Goal: Obtain resource: Download file/media

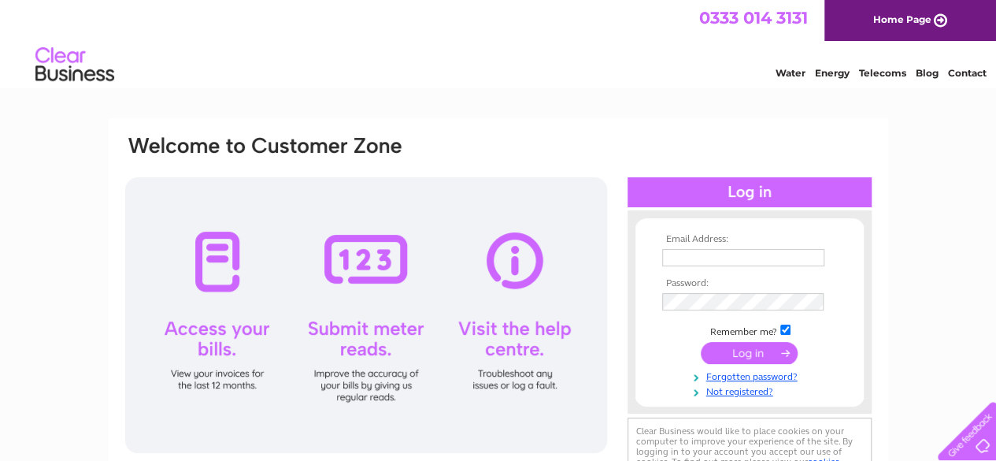
type input "[EMAIL_ADDRESS][DOMAIN_NAME]"
click at [738, 358] on input "submit" at bounding box center [749, 353] width 97 height 22
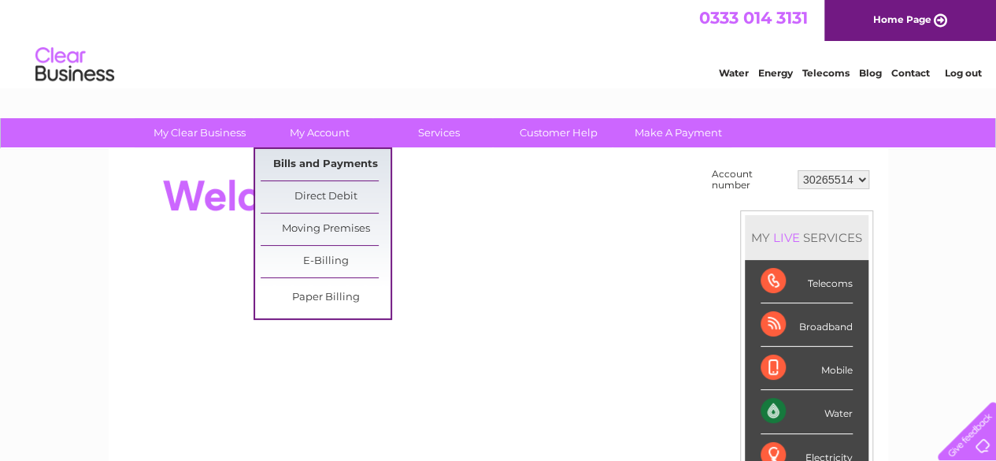
click at [315, 169] on link "Bills and Payments" at bounding box center [326, 164] width 130 height 31
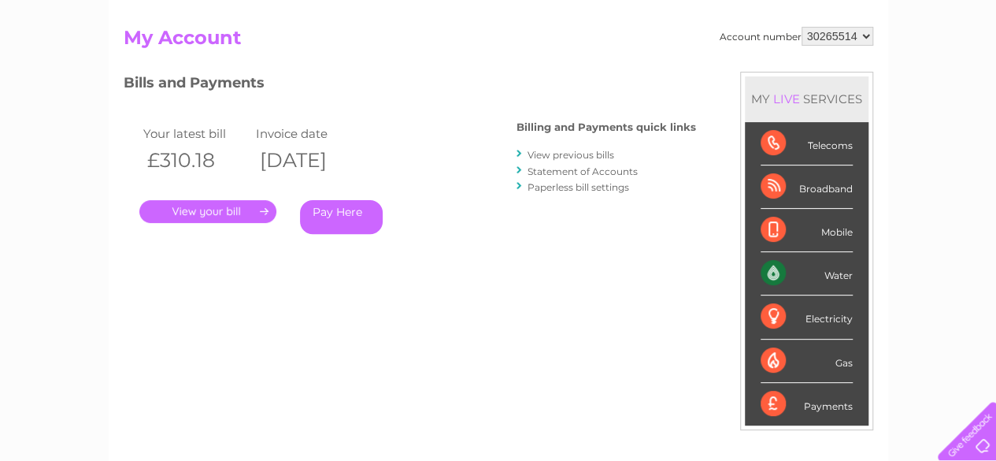
scroll to position [149, 0]
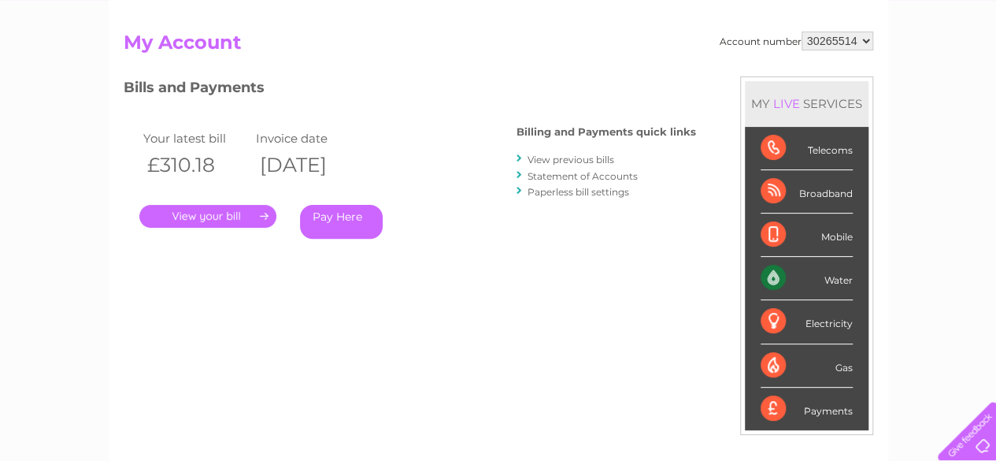
click at [239, 221] on link "." at bounding box center [207, 216] width 137 height 23
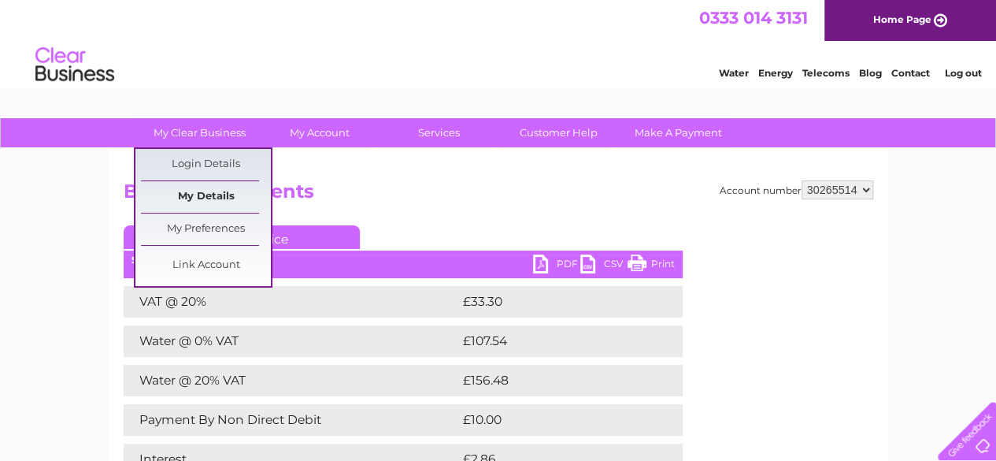
click at [215, 187] on link "My Details" at bounding box center [206, 196] width 130 height 31
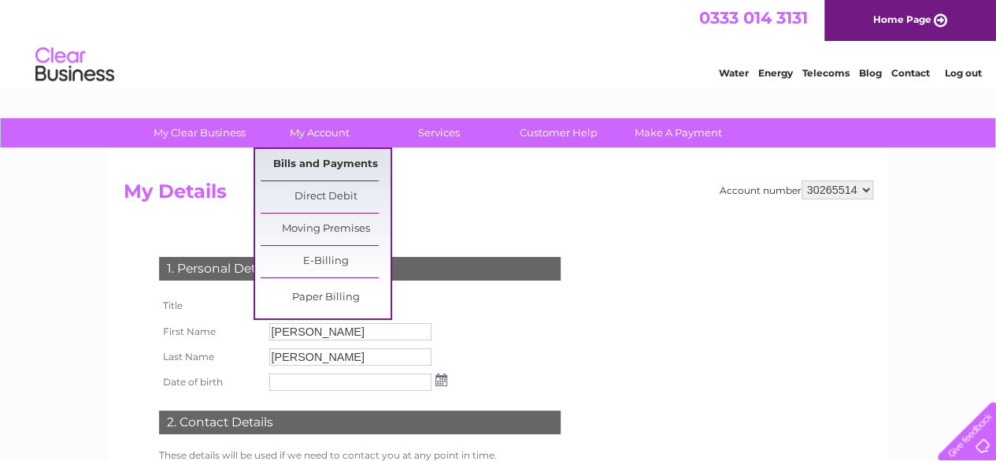
click at [320, 167] on link "Bills and Payments" at bounding box center [326, 164] width 130 height 31
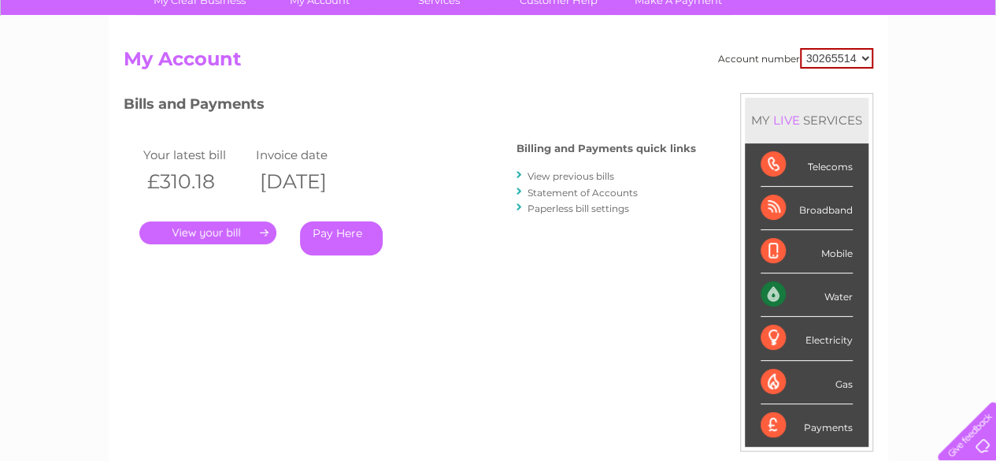
scroll to position [100, 0]
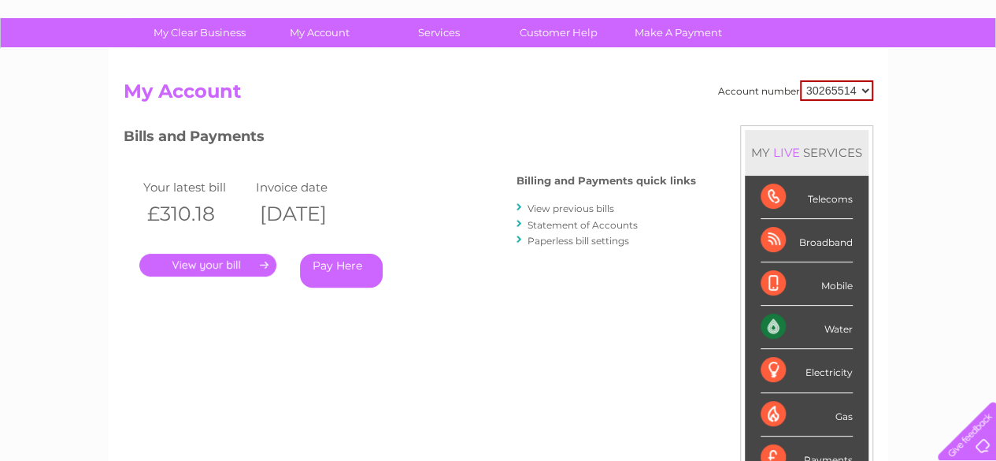
drag, startPoint x: 301, startPoint y: 251, endPoint x: 607, endPoint y: 295, distance: 309.5
click at [607, 295] on div "Bills and Payments Billing and Payments quick links View previous bills Stateme…" at bounding box center [410, 217] width 572 height 185
click at [550, 202] on link "View previous bills" at bounding box center [571, 208] width 87 height 12
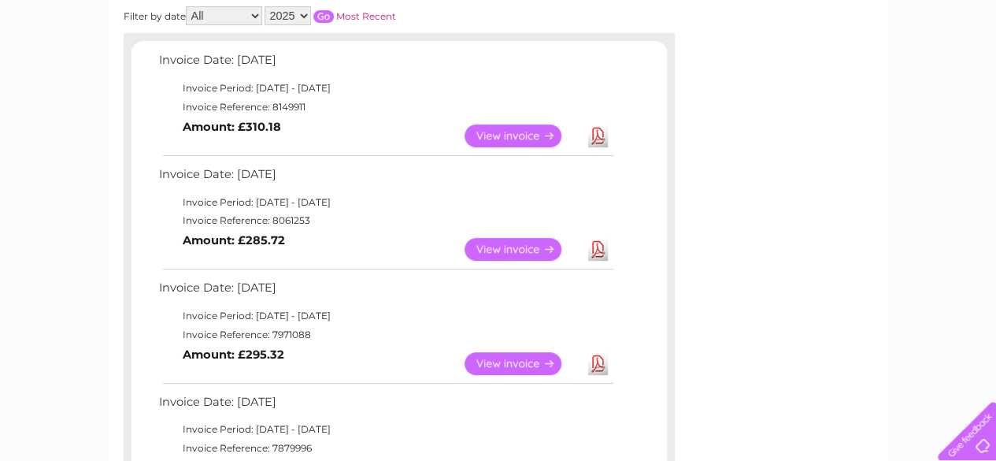
scroll to position [181, 0]
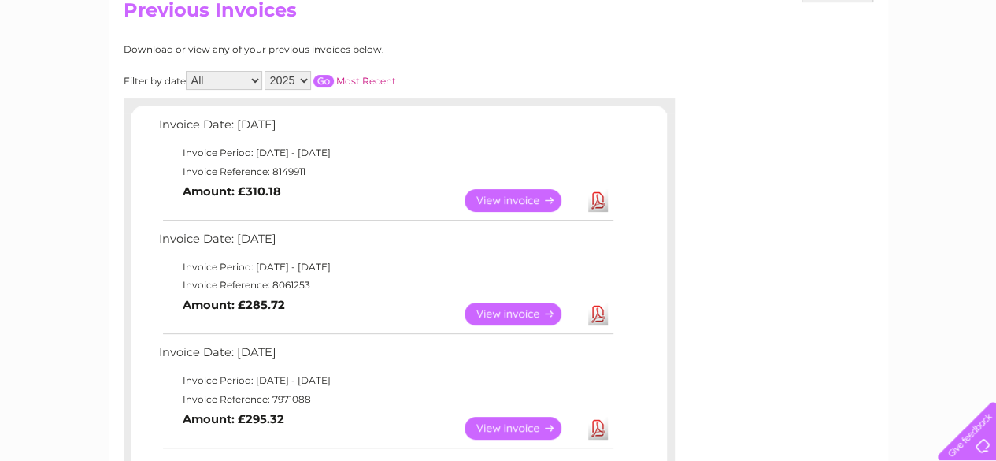
click at [598, 206] on link "Download" at bounding box center [598, 200] width 20 height 23
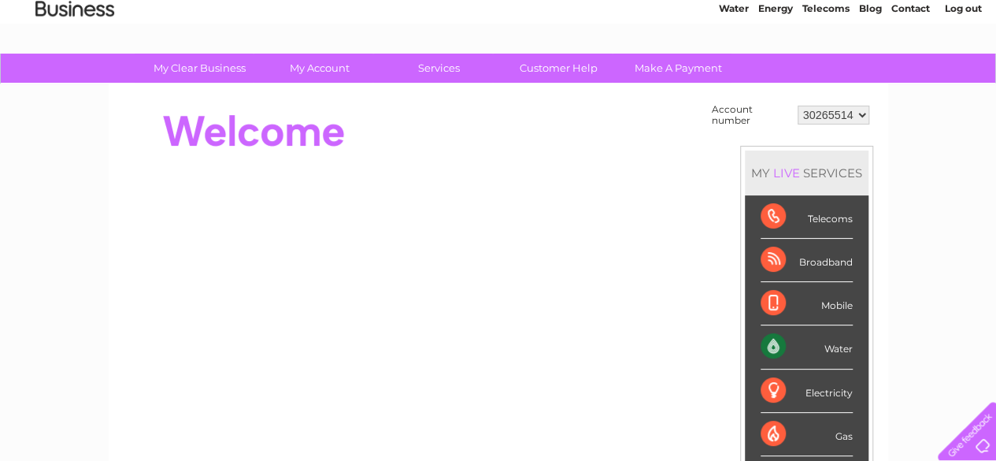
scroll to position [63, 0]
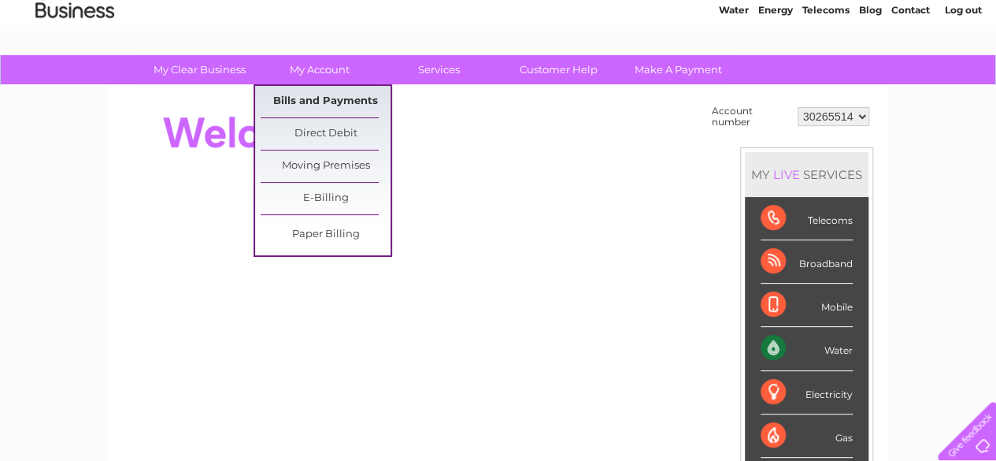
click at [276, 113] on link "Bills and Payments" at bounding box center [326, 101] width 130 height 31
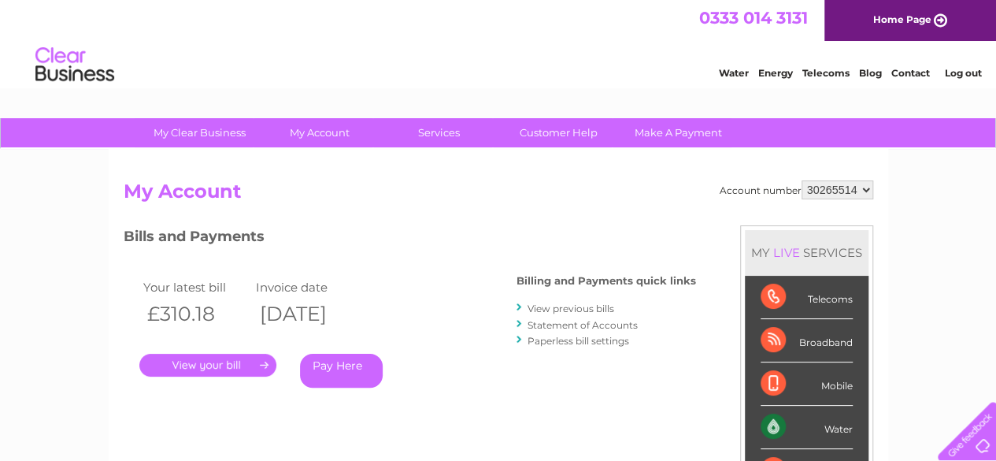
click at [235, 367] on link "." at bounding box center [207, 365] width 137 height 23
